Goal: Task Accomplishment & Management: Use online tool/utility

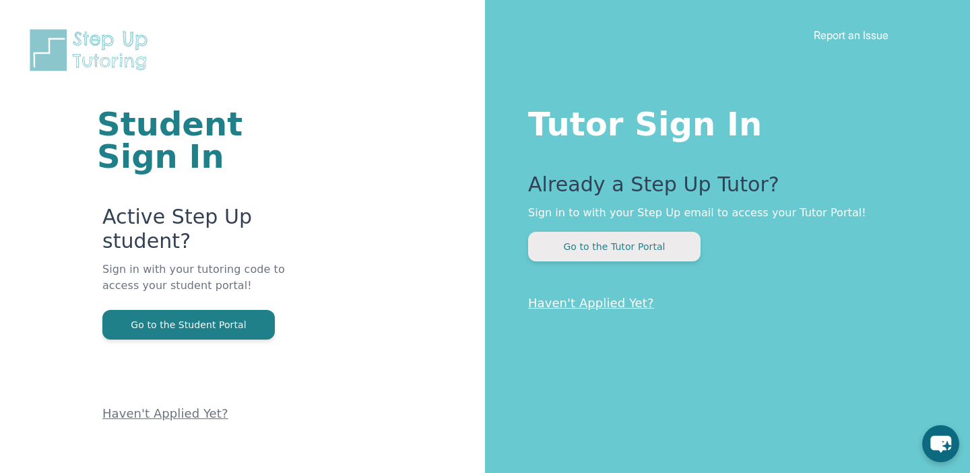
click at [583, 248] on button "Go to the Tutor Portal" at bounding box center [614, 247] width 172 height 30
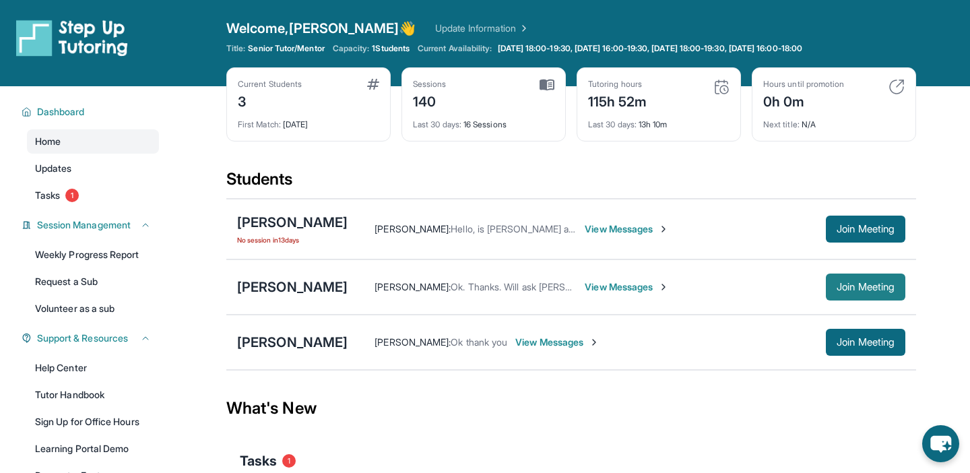
click at [850, 285] on span "Join Meeting" at bounding box center [866, 287] width 58 height 8
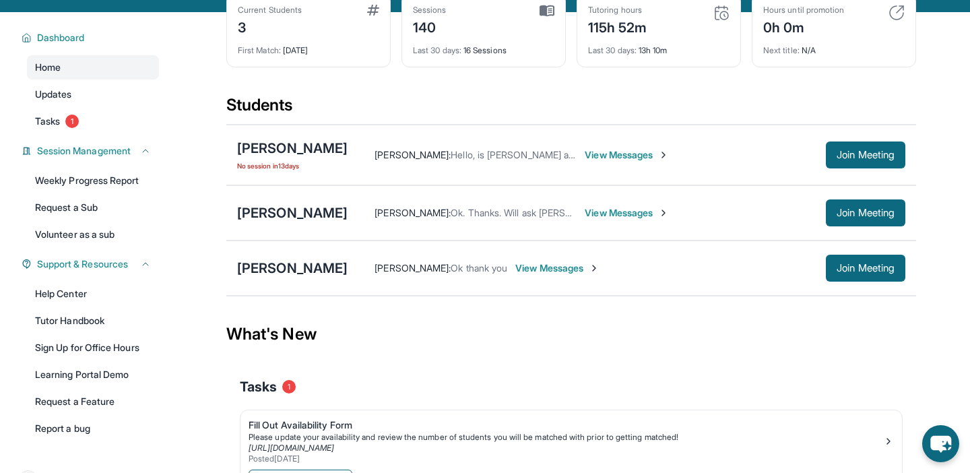
scroll to position [69, 0]
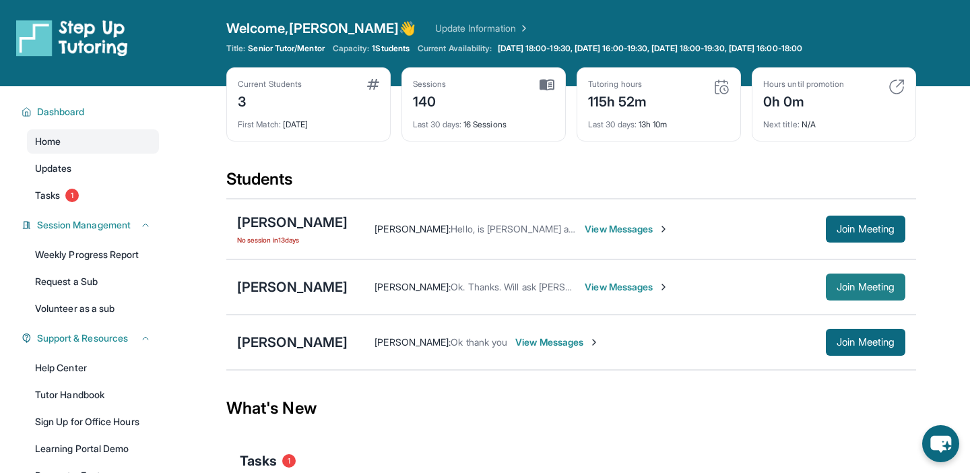
click at [845, 296] on button "Join Meeting" at bounding box center [866, 287] width 80 height 27
